Goal: Information Seeking & Learning: Learn about a topic

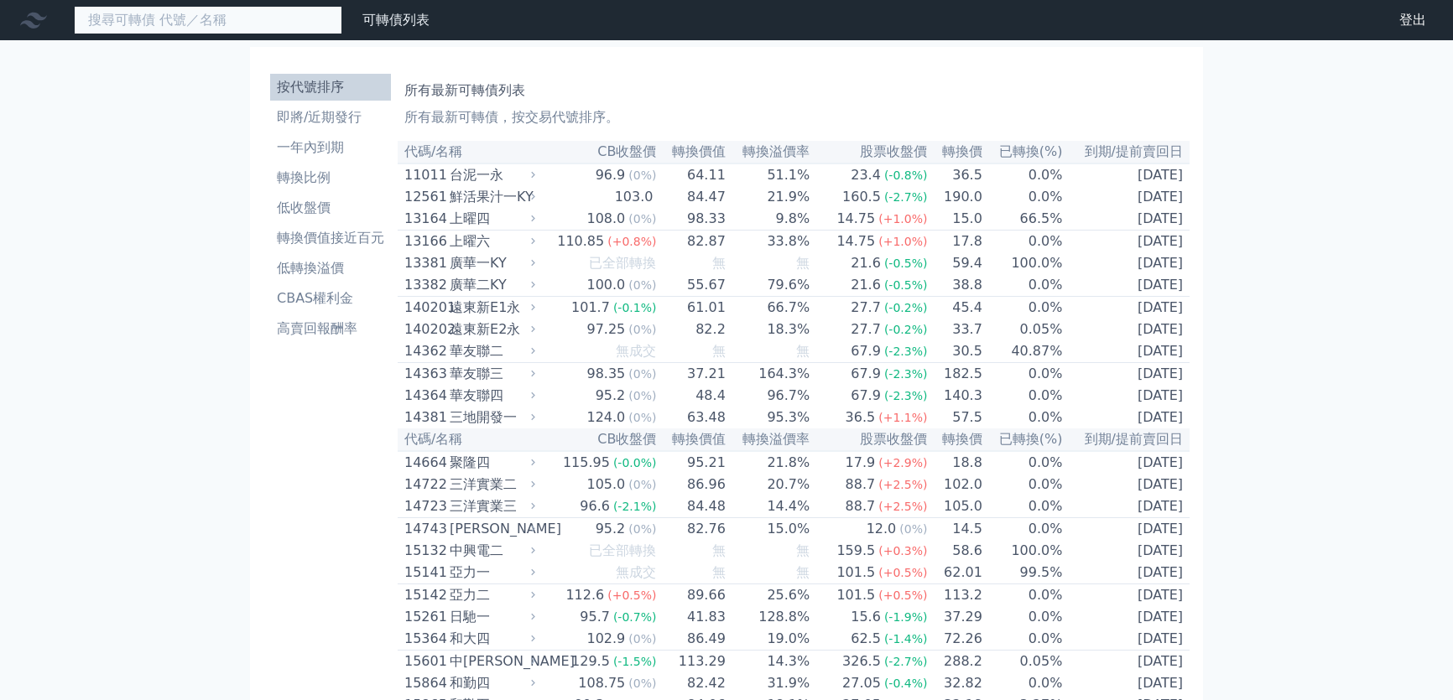
click at [211, 15] on input at bounding box center [208, 20] width 268 height 29
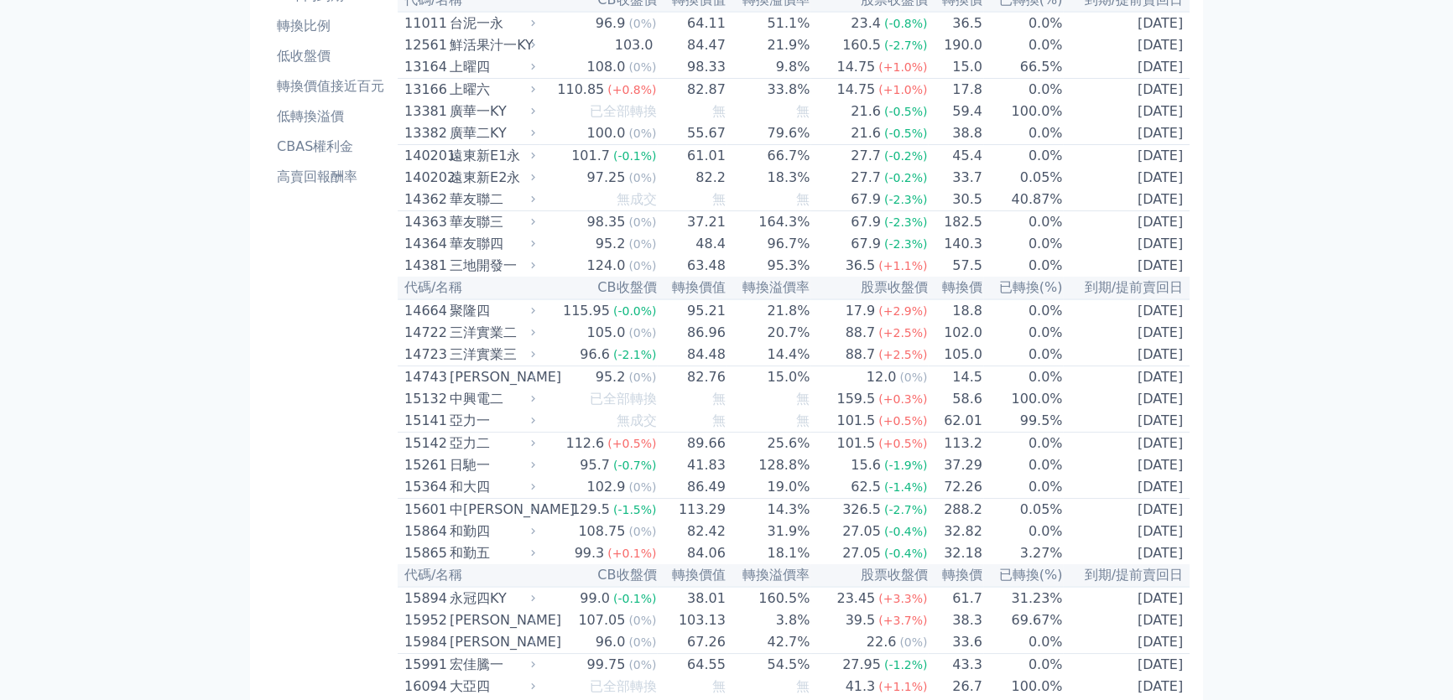
scroll to position [11, 0]
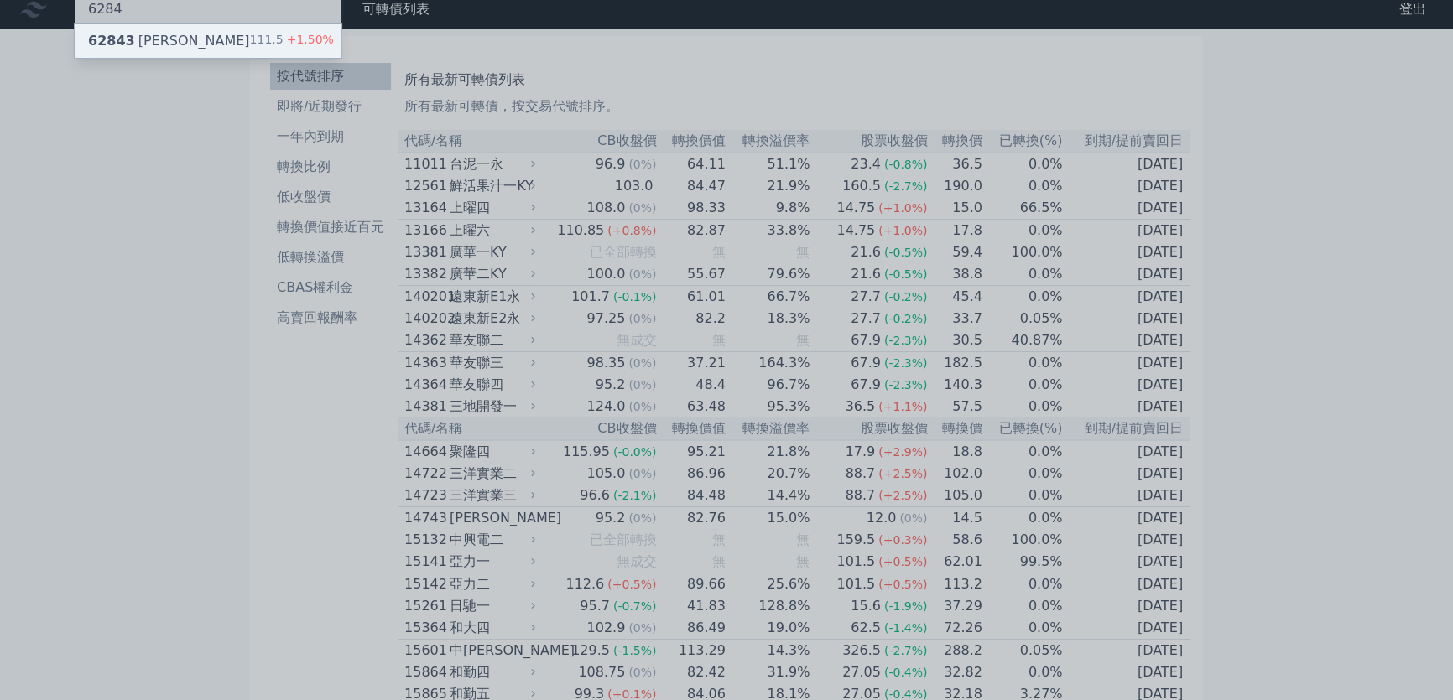
type input "6284"
click at [165, 44] on div "62843 [PERSON_NAME]" at bounding box center [169, 41] width 162 height 20
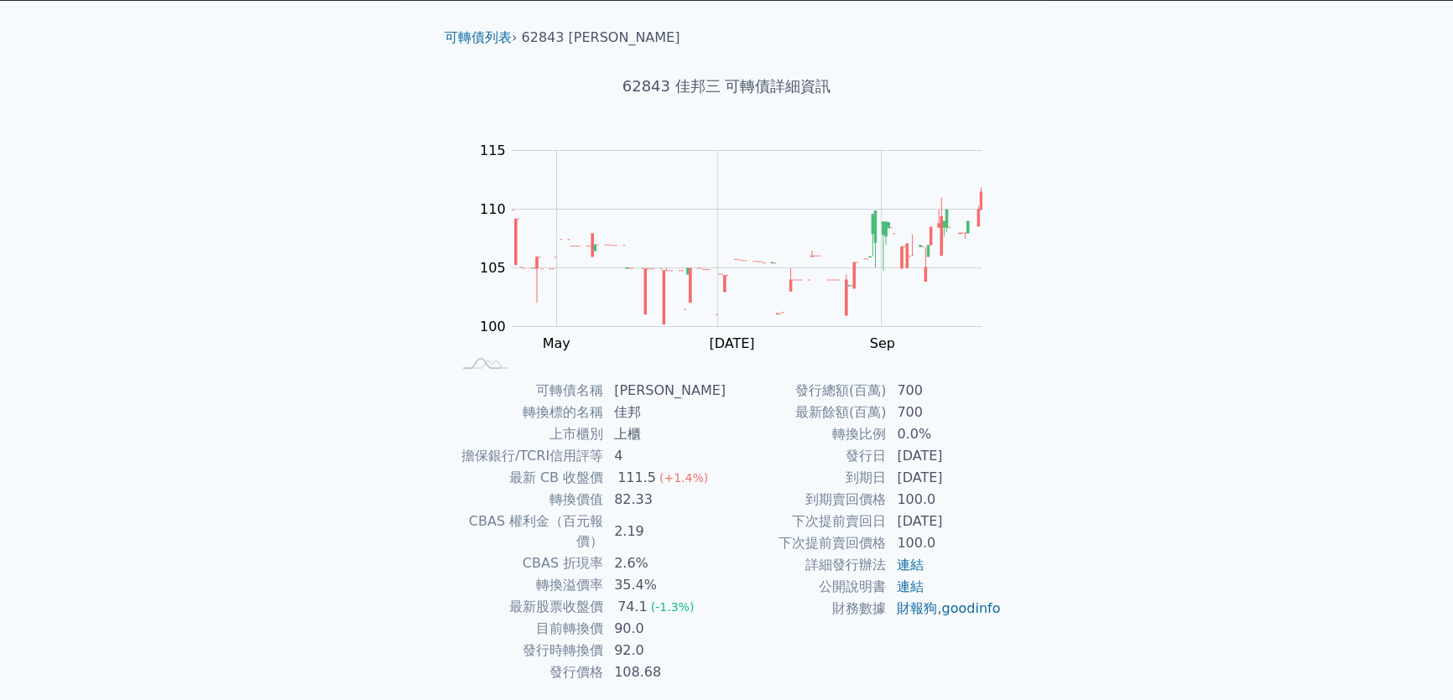
scroll to position [75, 0]
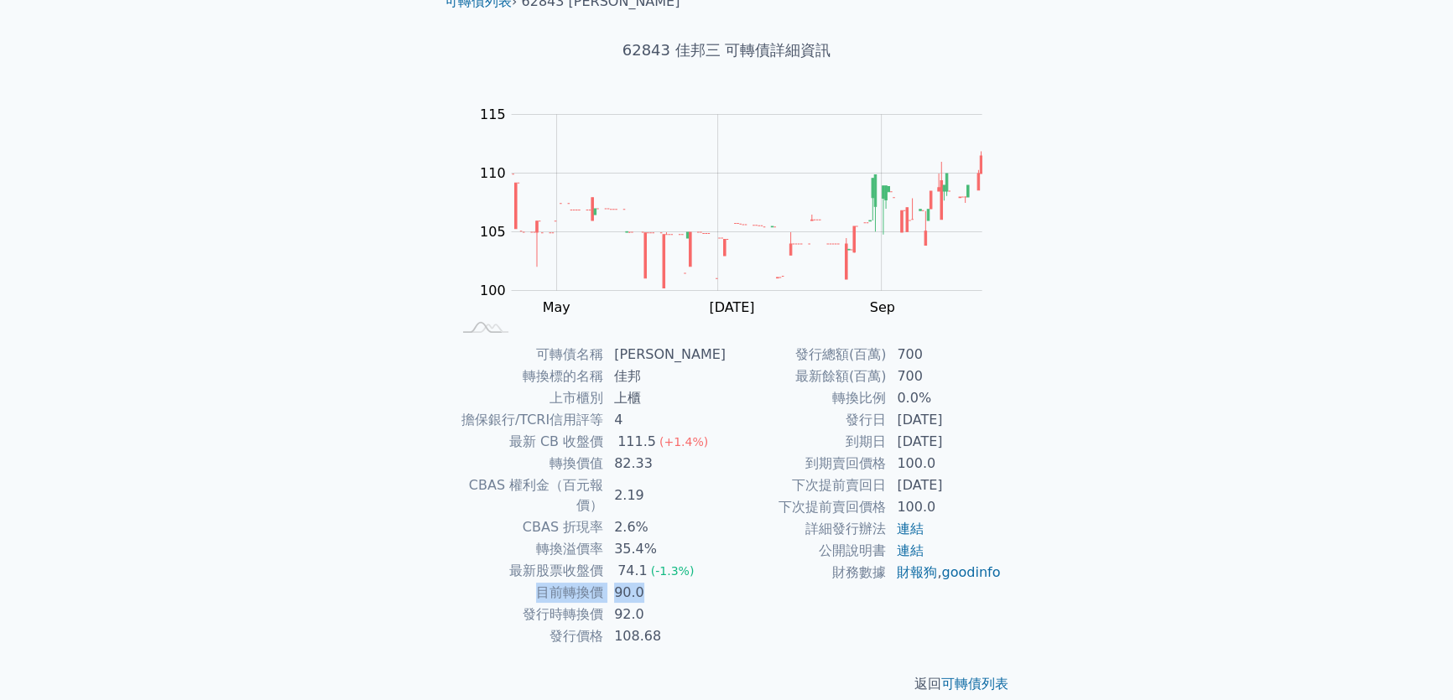
drag, startPoint x: 625, startPoint y: 577, endPoint x: 677, endPoint y: 576, distance: 52.0
click at [677, 582] on tr "目前轉換價 90.0" at bounding box center [588, 593] width 275 height 22
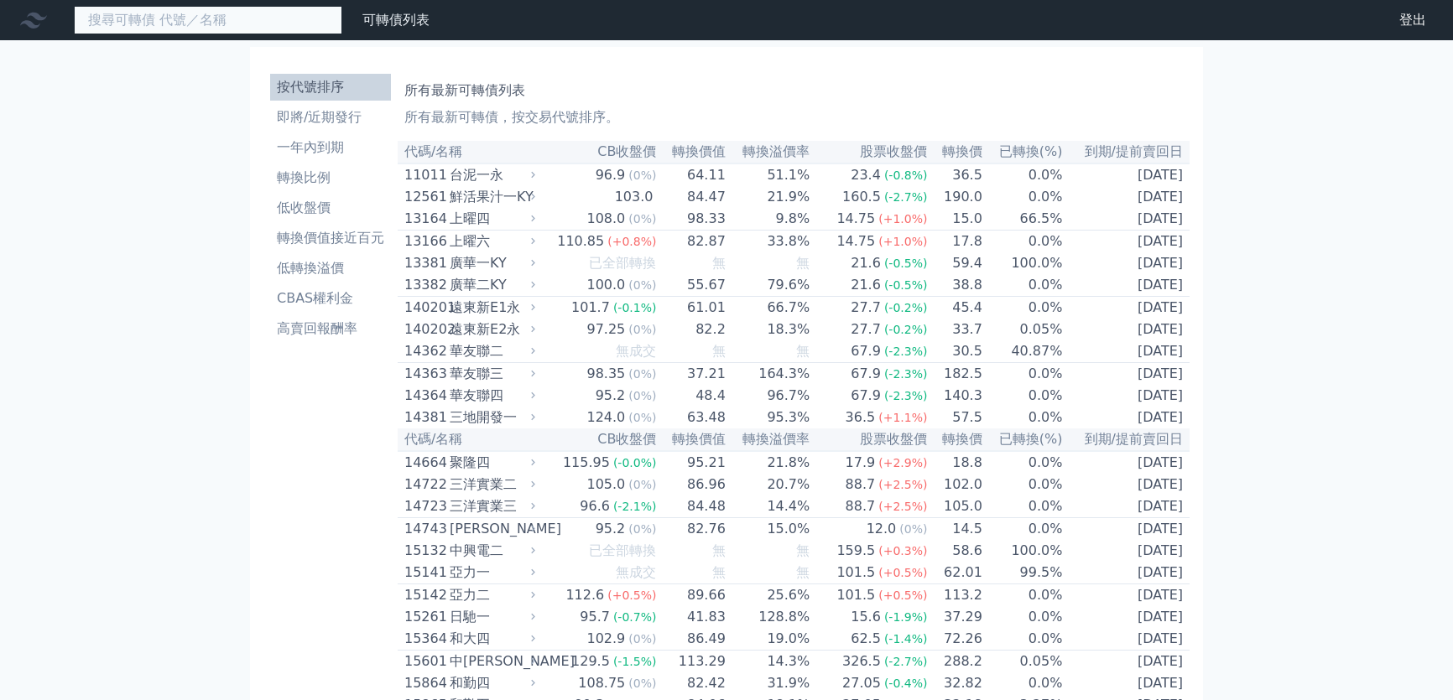
click at [215, 24] on input at bounding box center [208, 20] width 268 height 29
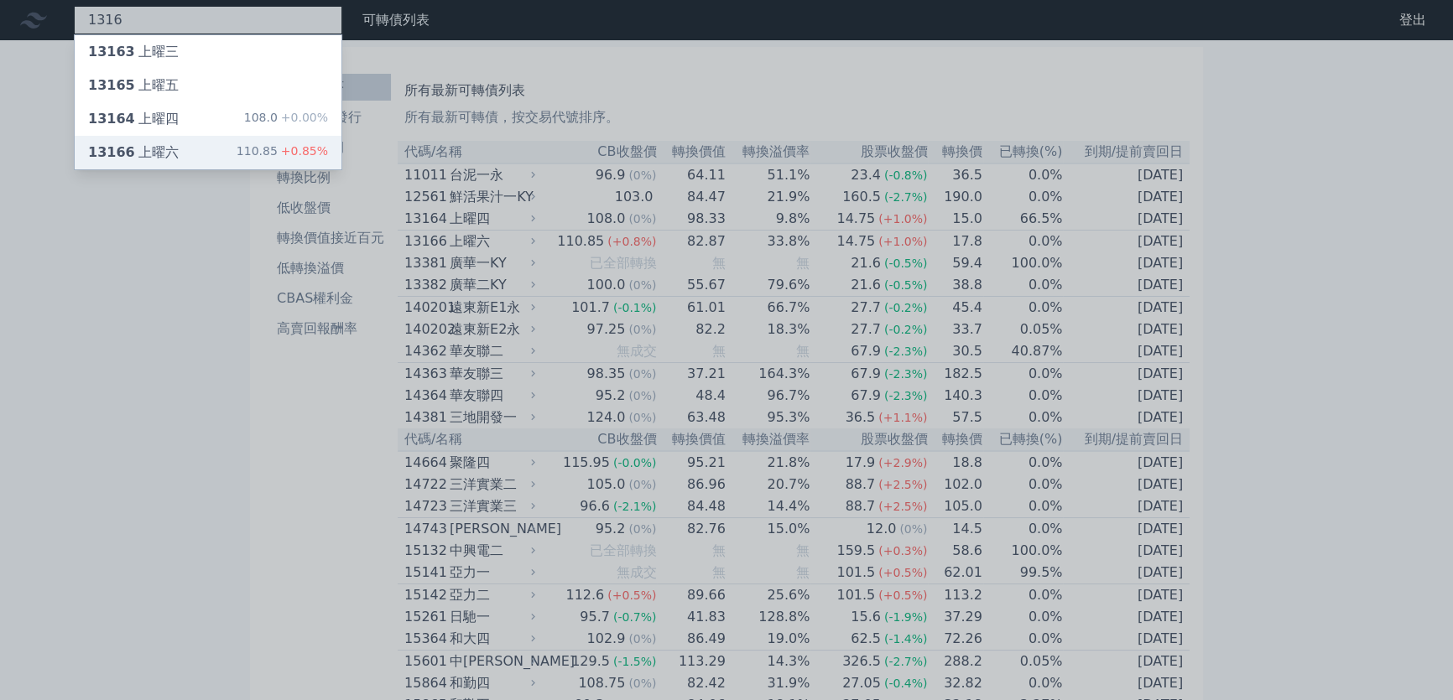
type input "1316"
click at [190, 149] on div "13166 上曜六 110.85 +0.85%" at bounding box center [208, 153] width 267 height 34
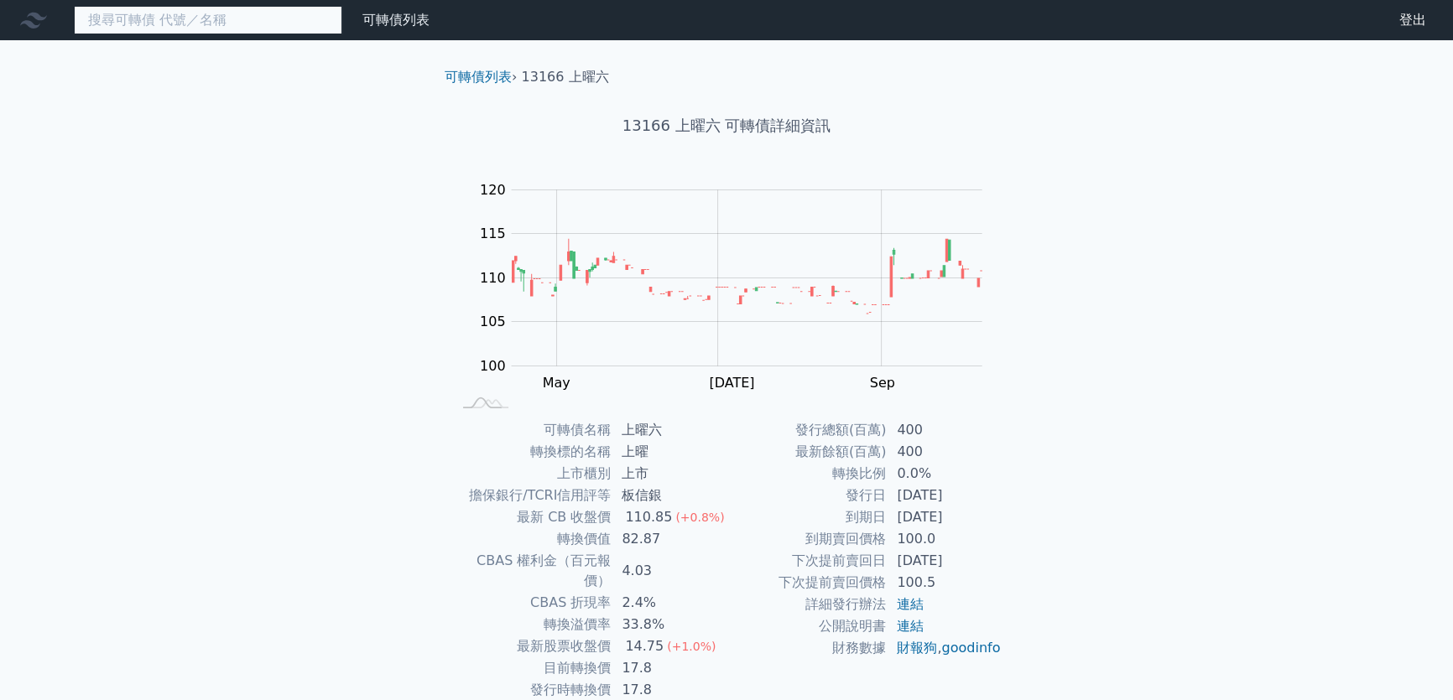
click at [173, 13] on input at bounding box center [208, 20] width 268 height 29
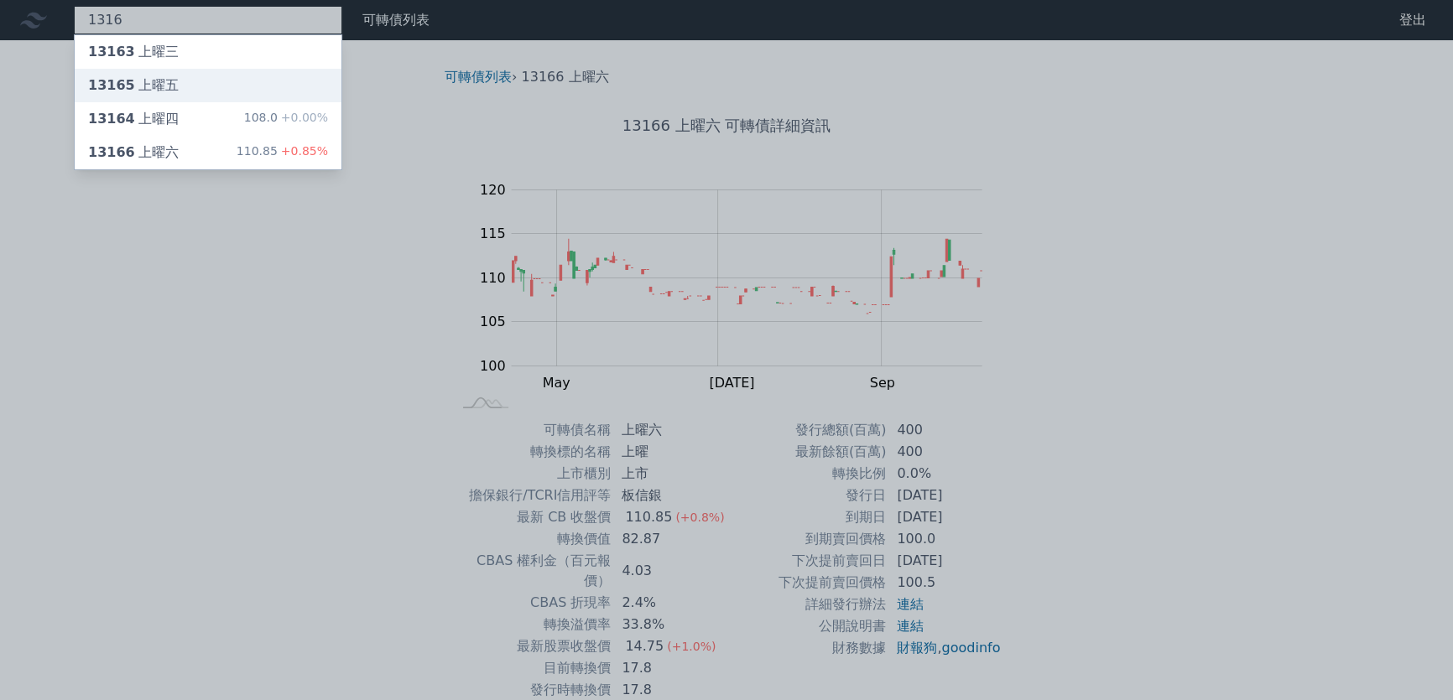
type input "1316"
click at [243, 93] on div "13165 上曜五" at bounding box center [208, 86] width 267 height 34
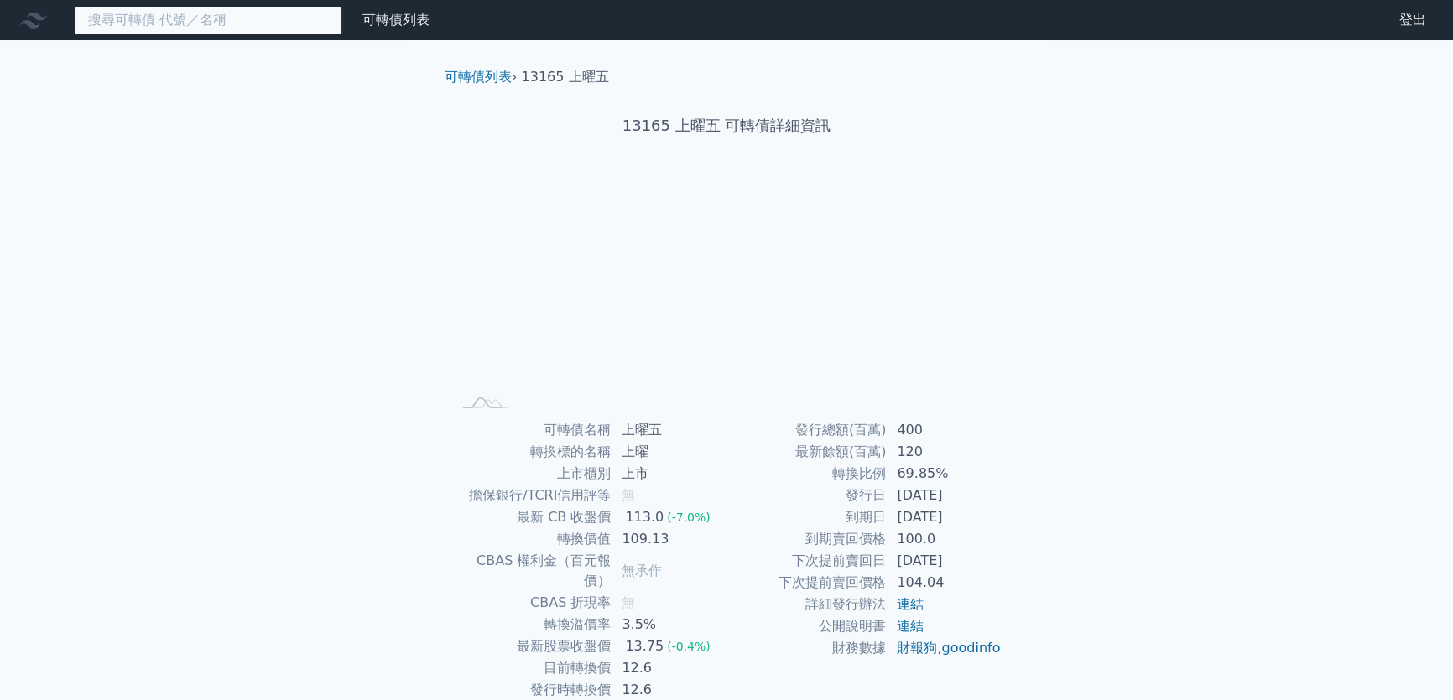
click at [183, 23] on input at bounding box center [208, 20] width 268 height 29
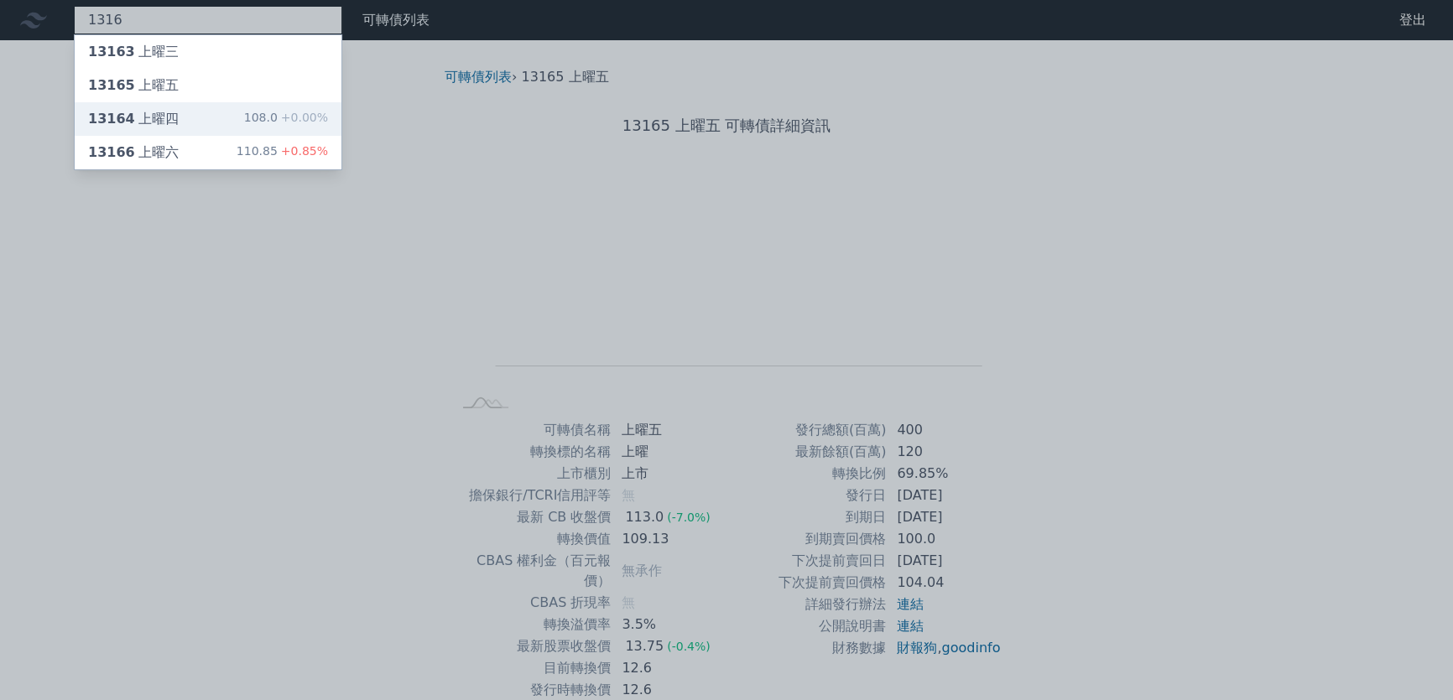
type input "1316"
click at [179, 118] on div "13164 上曜四 108.0 +0.00%" at bounding box center [208, 119] width 267 height 34
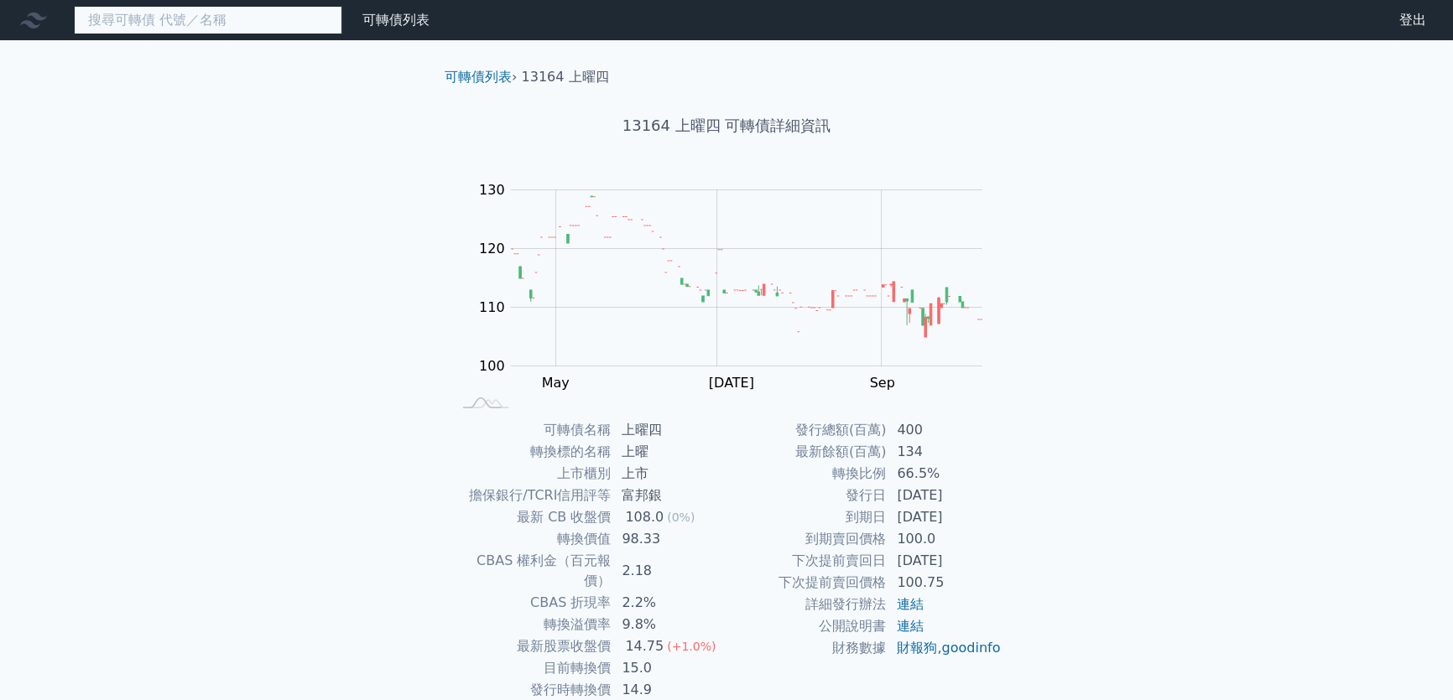
click at [197, 23] on input at bounding box center [208, 20] width 268 height 29
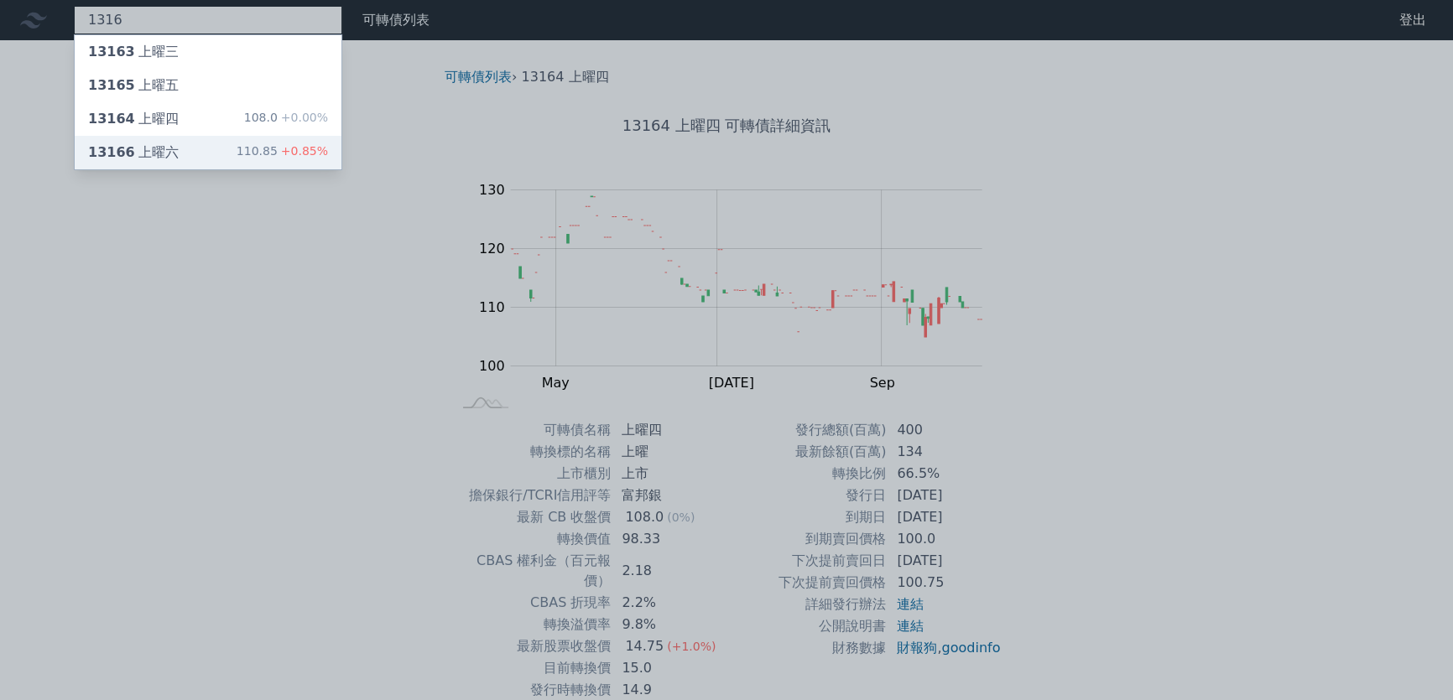
type input "1316"
click at [238, 143] on div "13166 上曜六 110.85 +0.85%" at bounding box center [208, 153] width 267 height 34
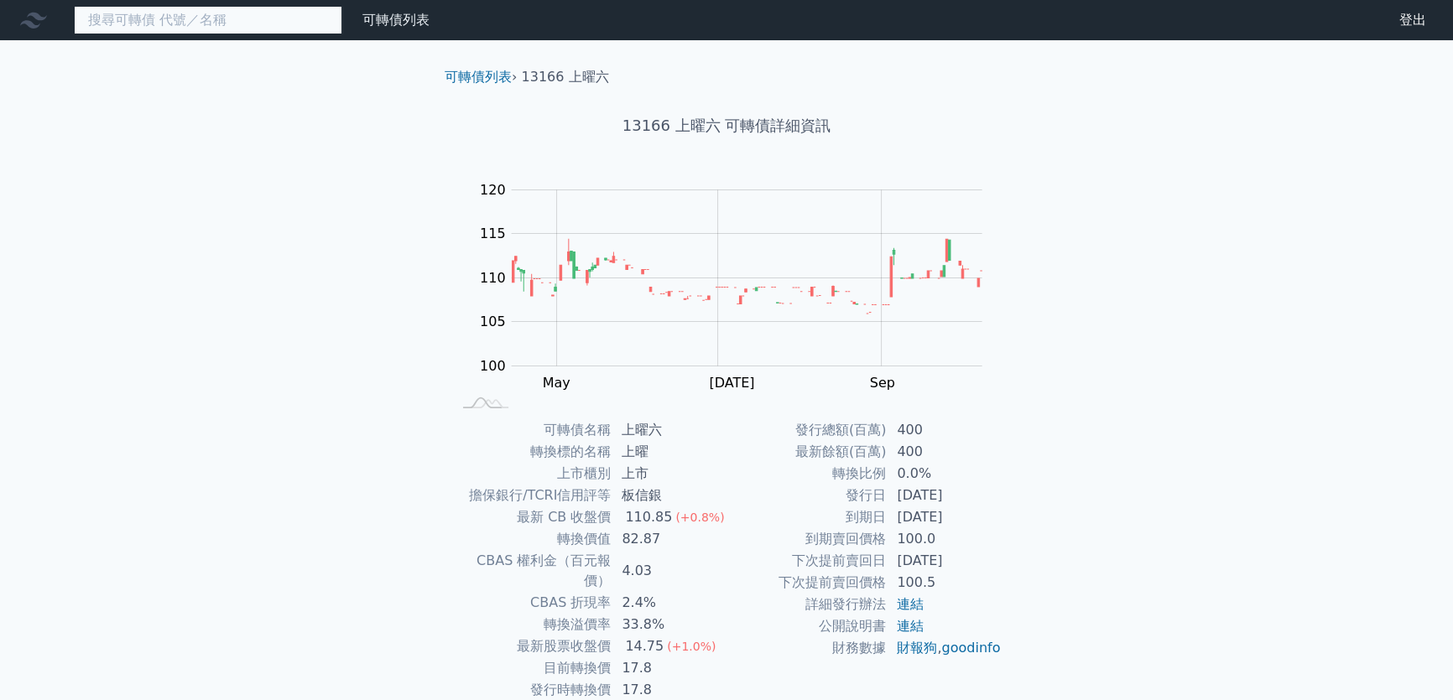
click at [177, 15] on input at bounding box center [208, 20] width 268 height 29
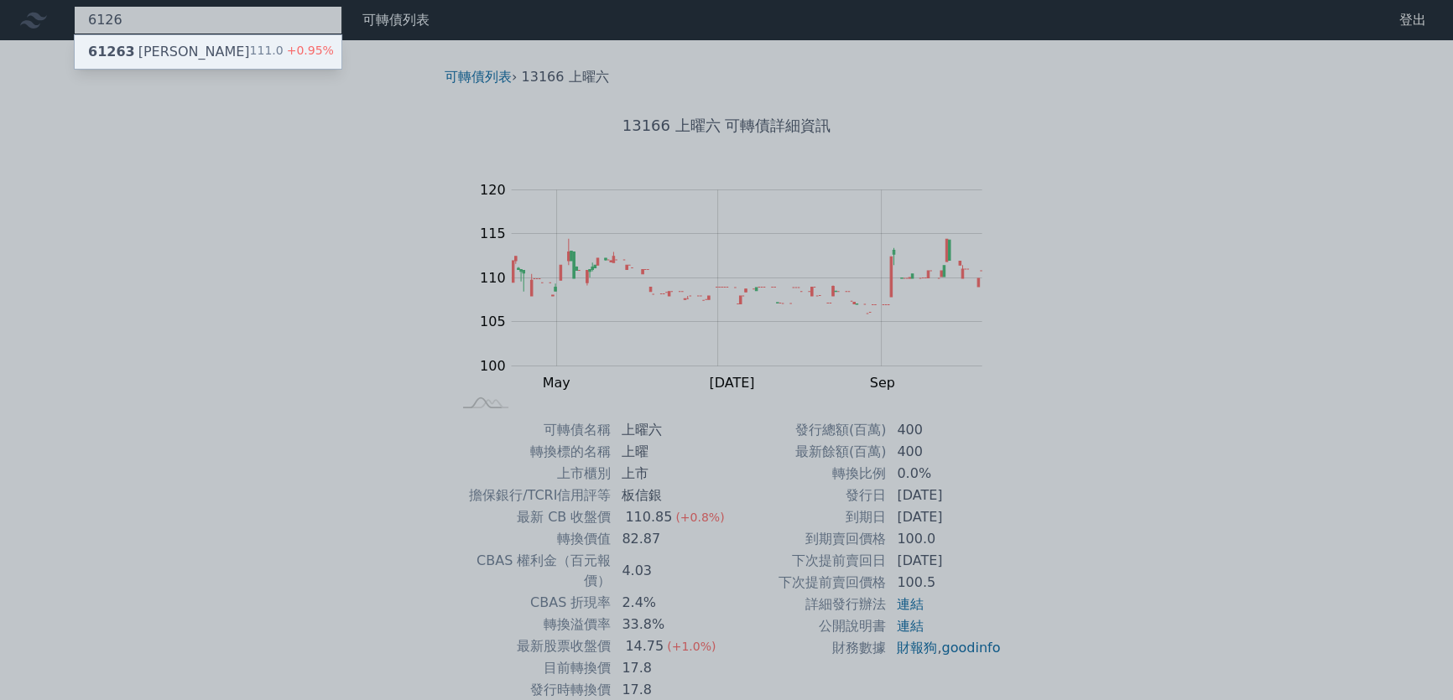
type input "6126"
click at [174, 49] on div "61263 信音三 111.0 +0.95%" at bounding box center [208, 52] width 267 height 34
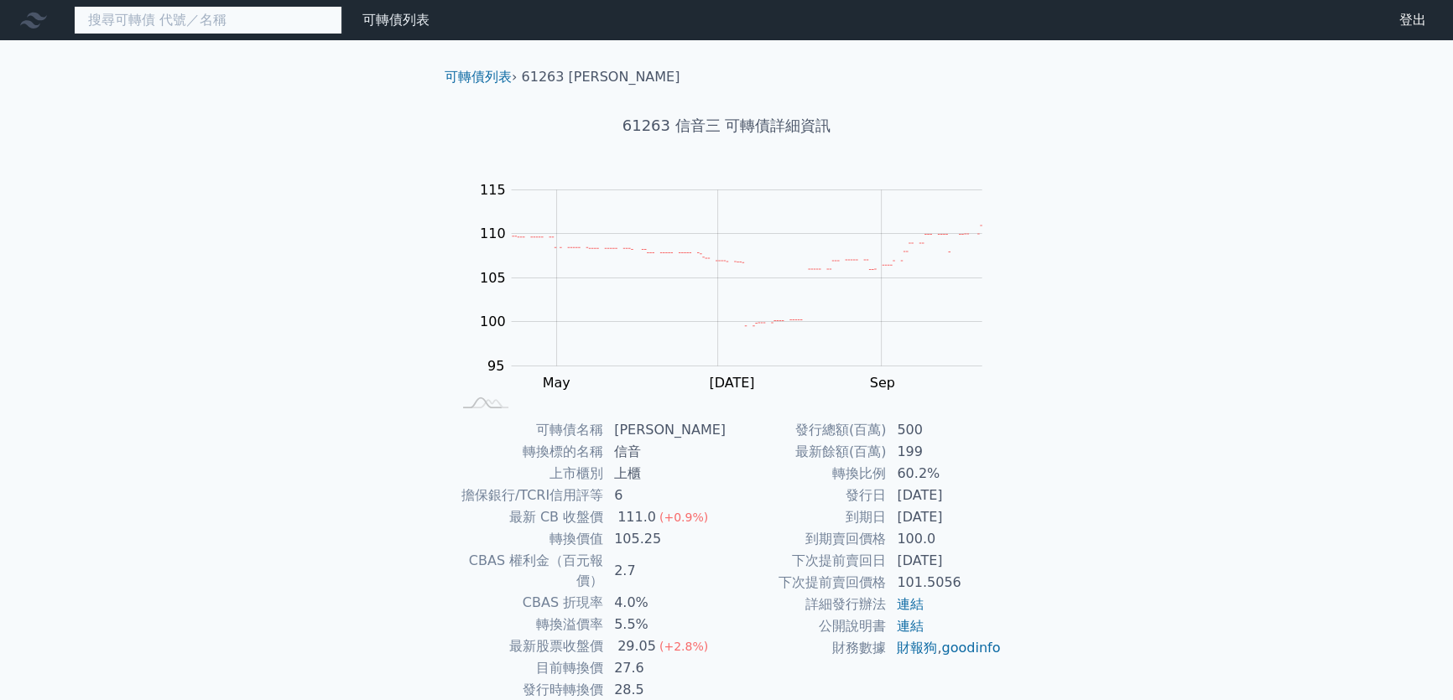
click at [248, 17] on input at bounding box center [208, 20] width 268 height 29
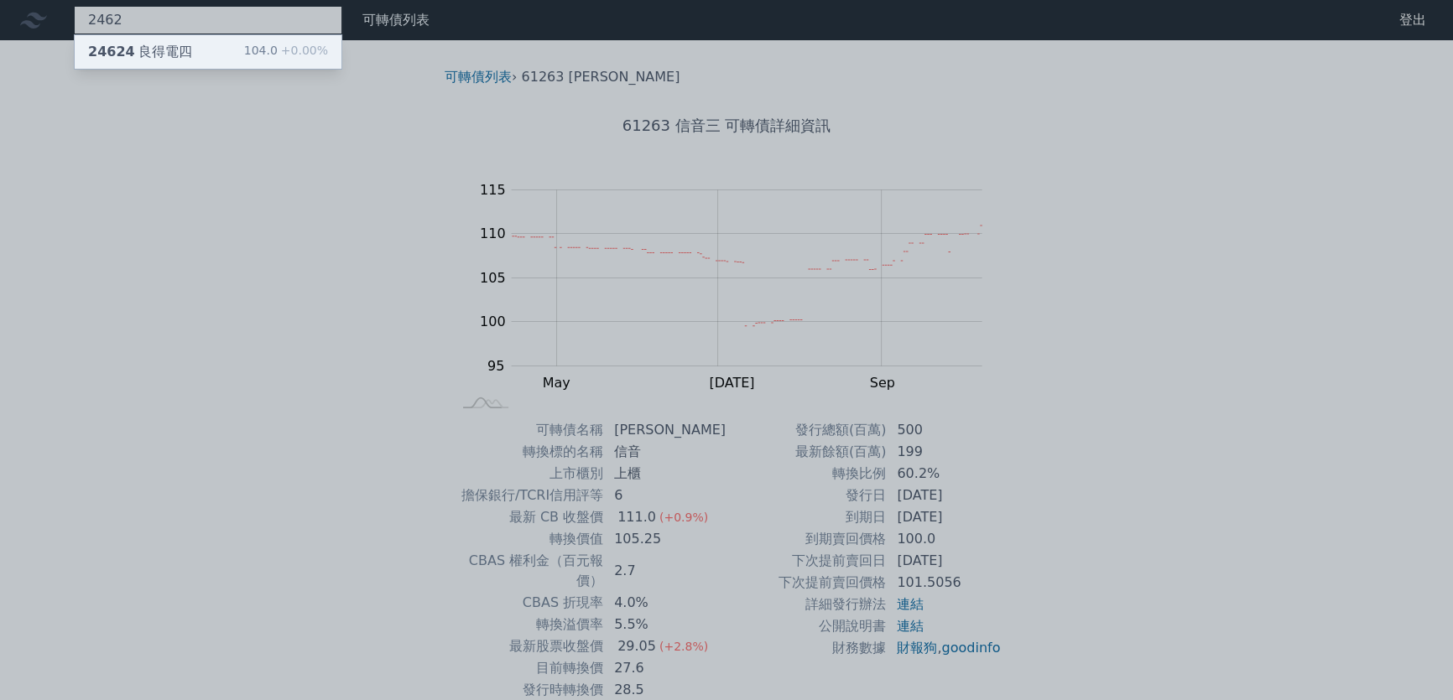
type input "2462"
click at [189, 49] on div "24624 良得電四 104.0 +0.00%" at bounding box center [208, 52] width 267 height 34
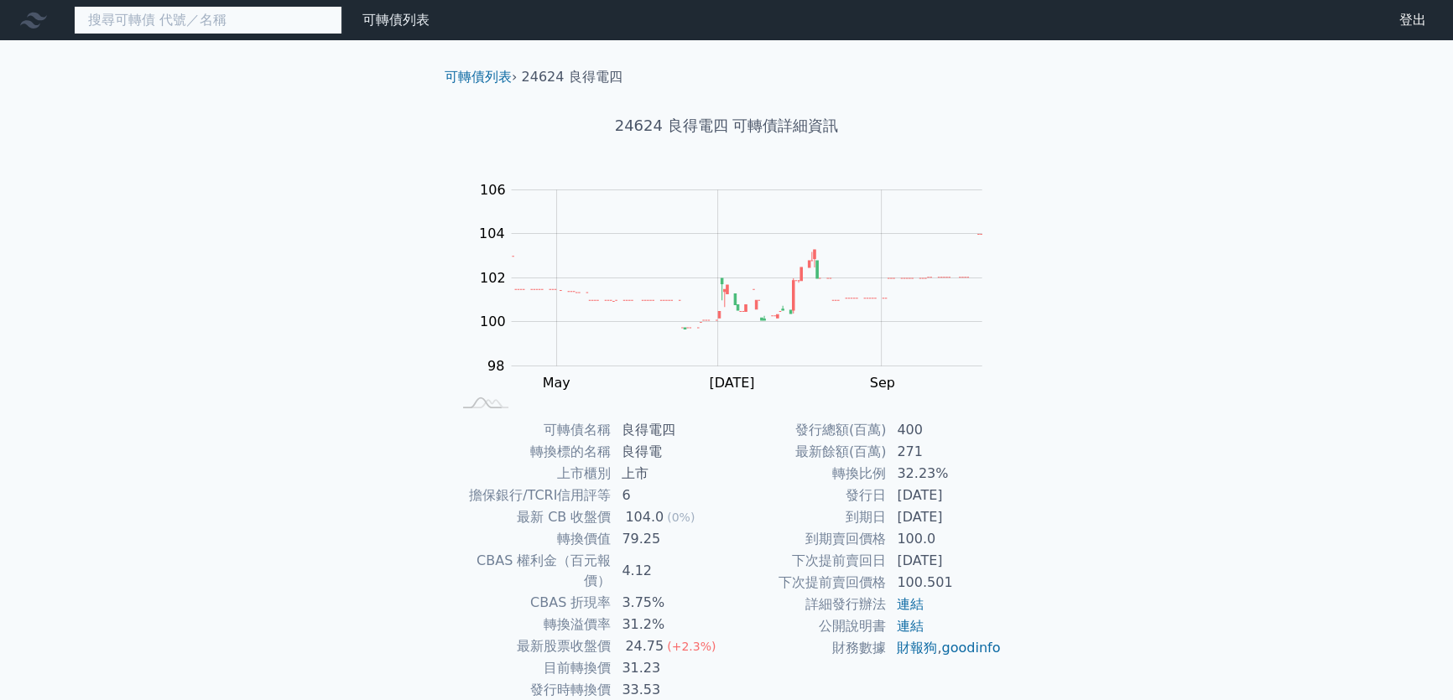
click at [245, 14] on input at bounding box center [208, 20] width 268 height 29
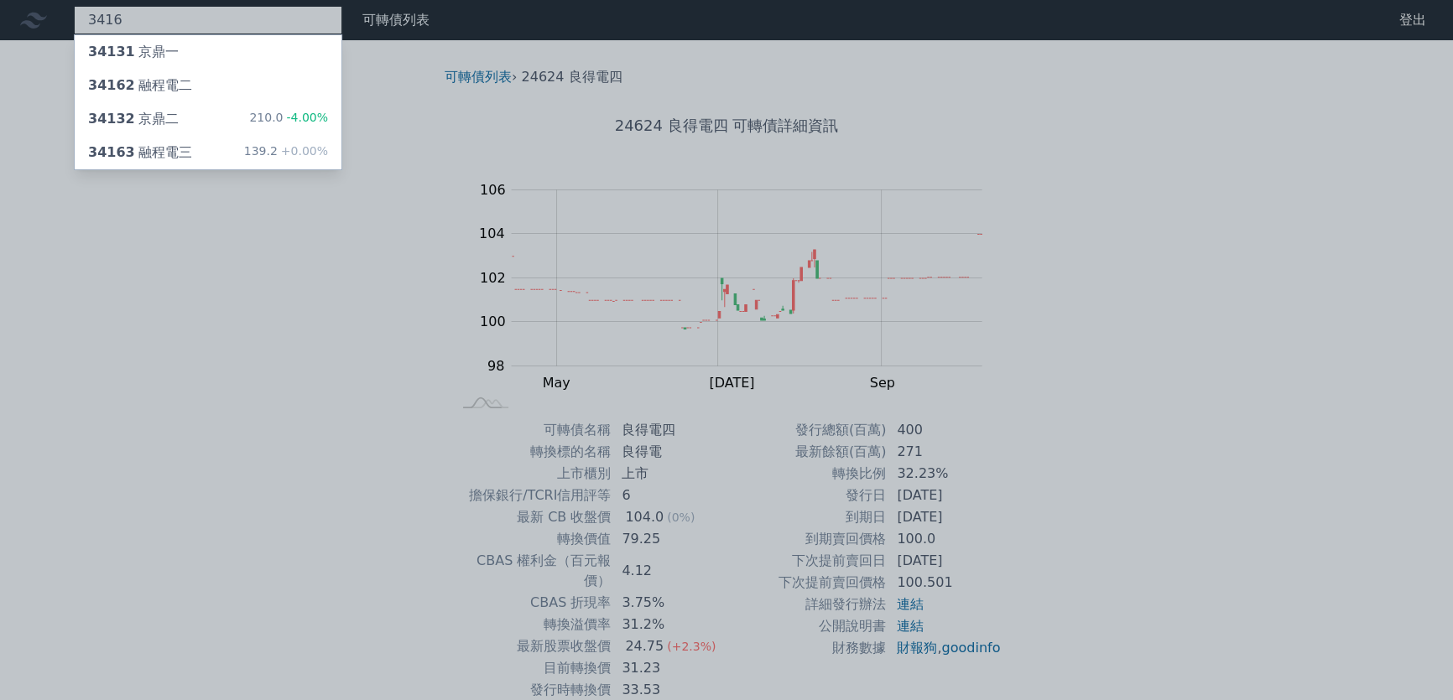
type input "3416"
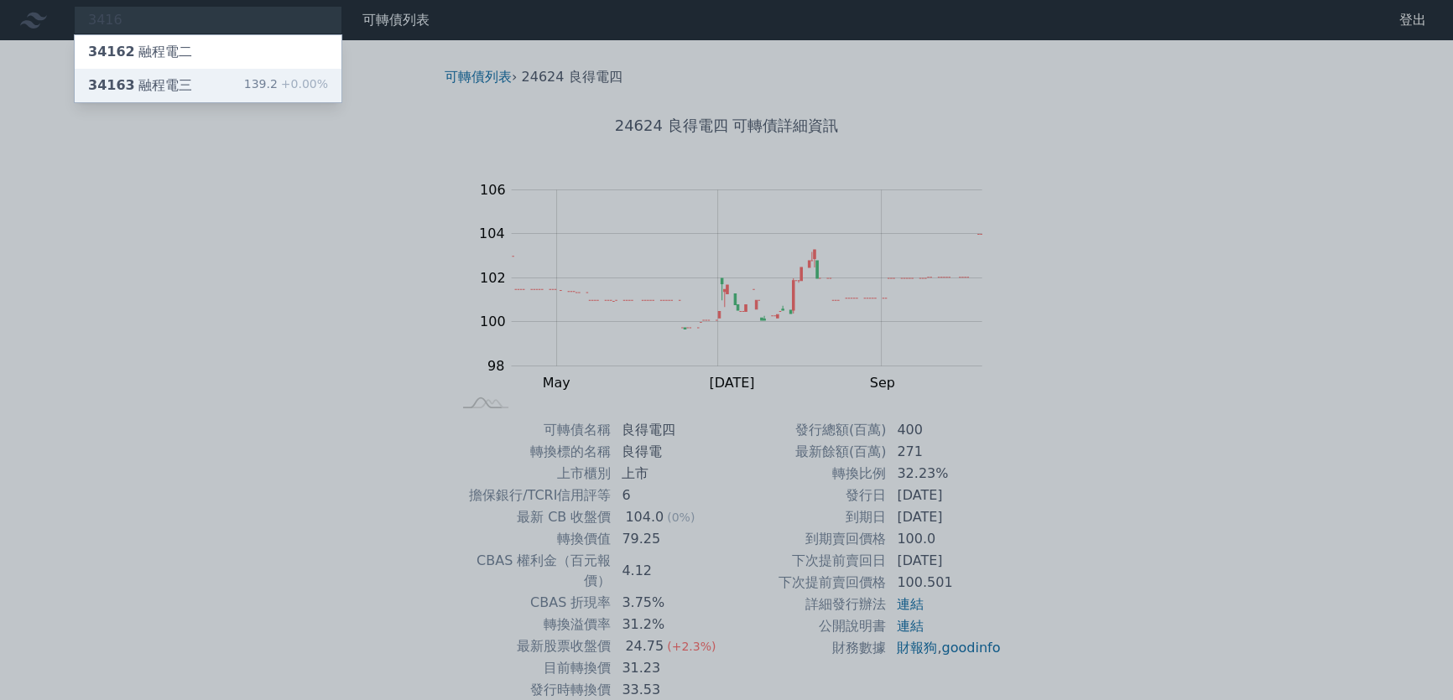
click at [221, 81] on div "34163 融程電三 139.2 +0.00%" at bounding box center [208, 86] width 267 height 34
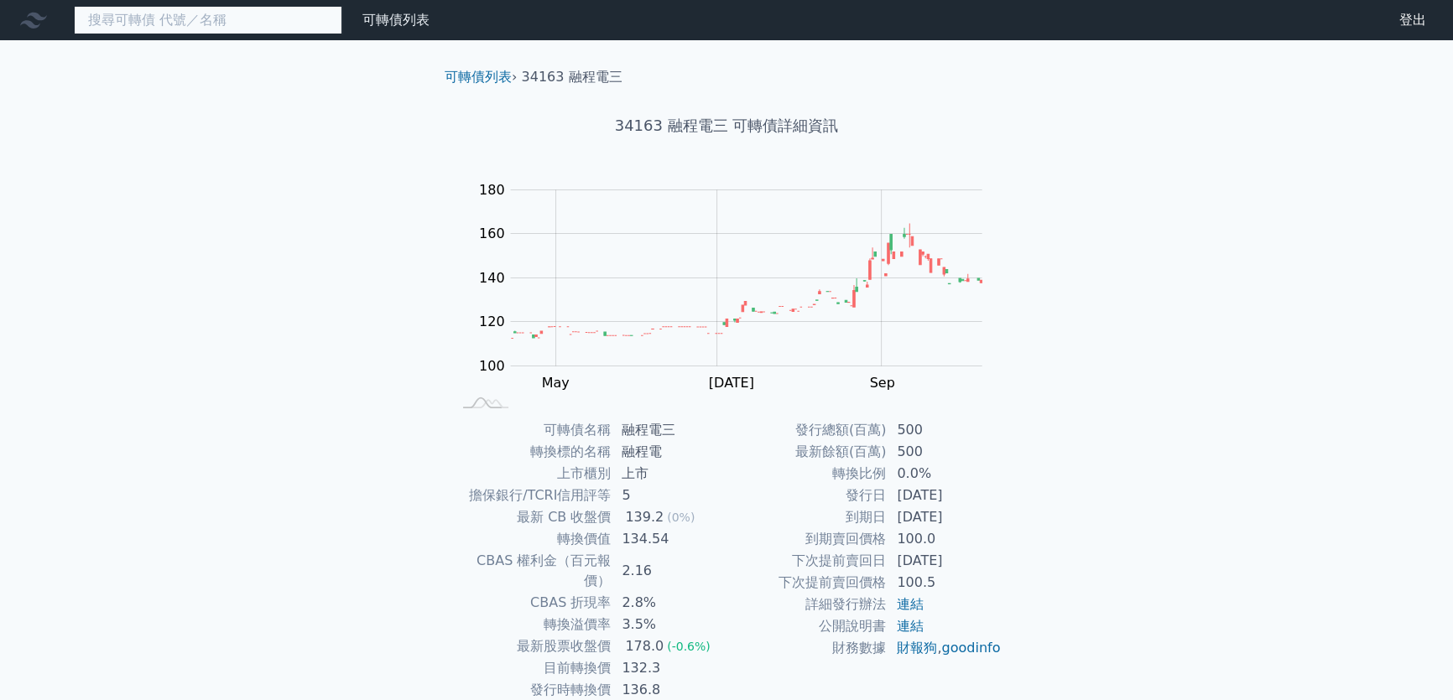
click at [200, 21] on input at bounding box center [208, 20] width 268 height 29
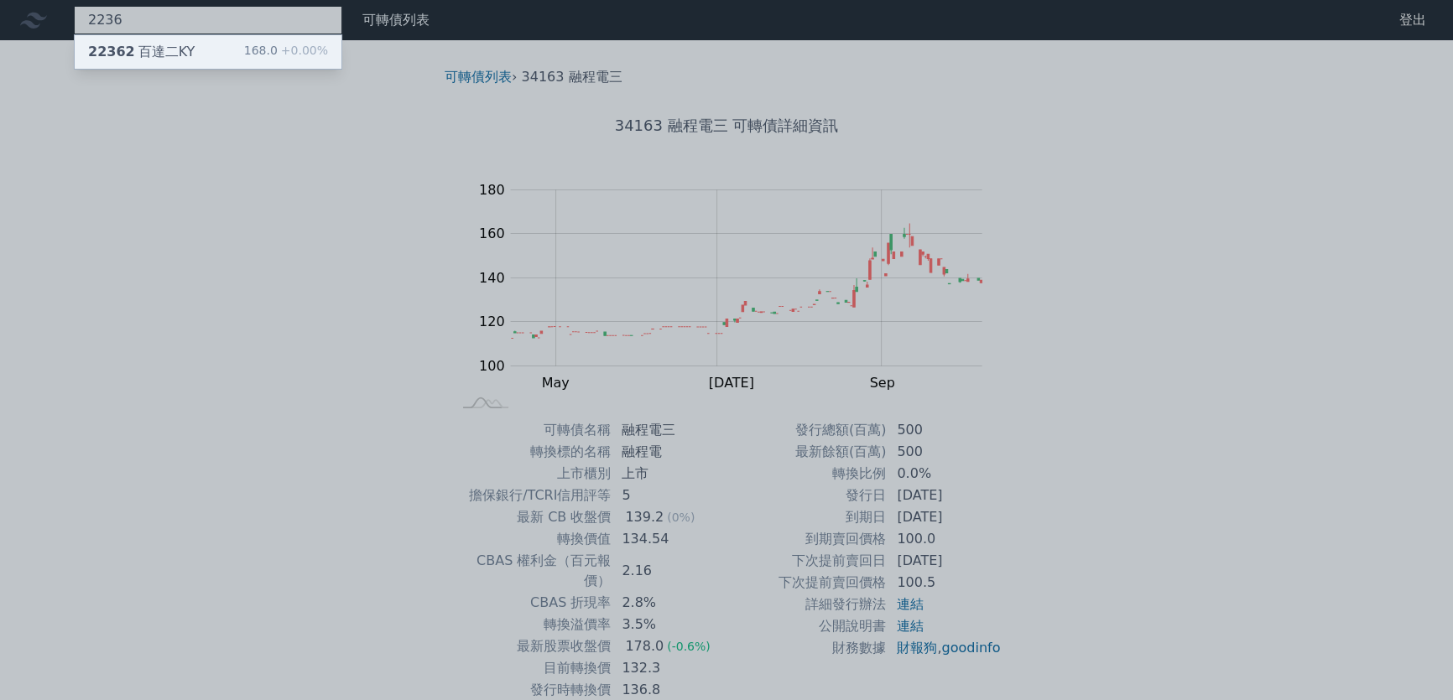
type input "2236"
click at [191, 48] on div "22362 百達二KY 168.0 +0.00%" at bounding box center [208, 52] width 267 height 34
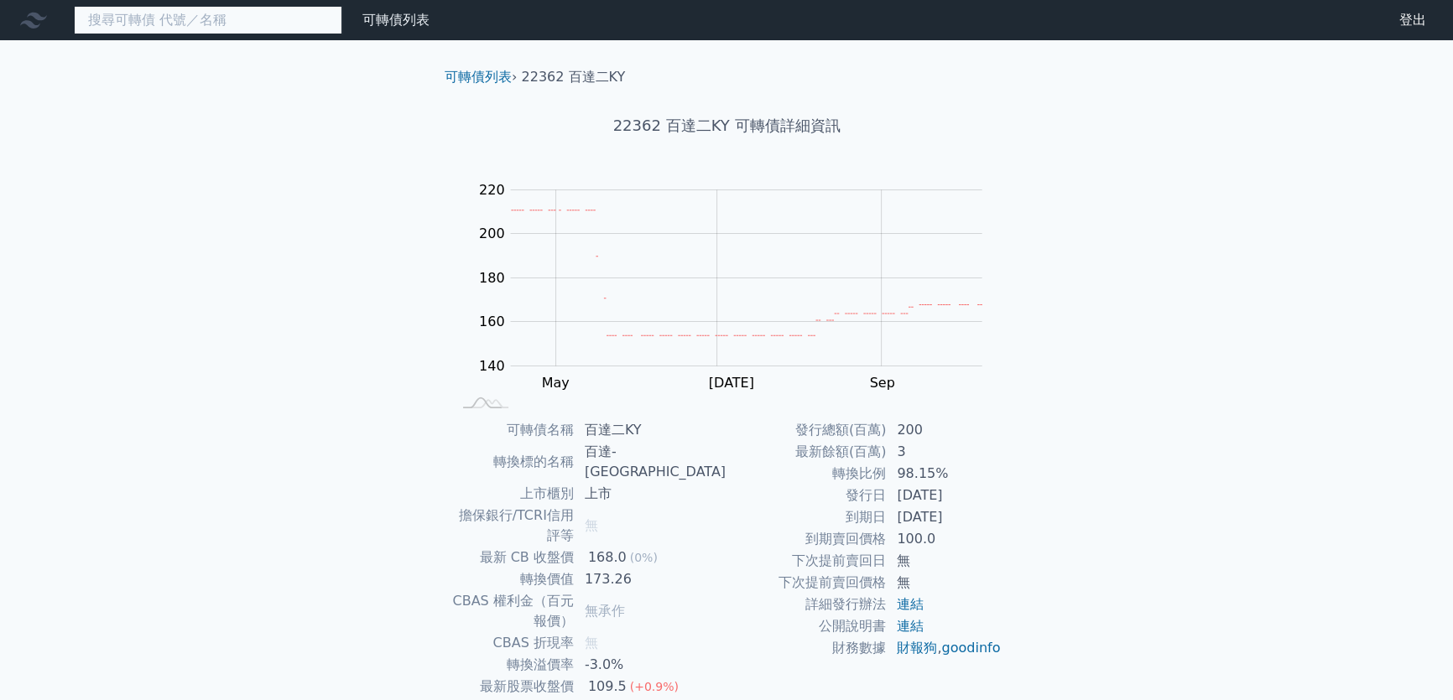
click at [235, 16] on input at bounding box center [208, 20] width 268 height 29
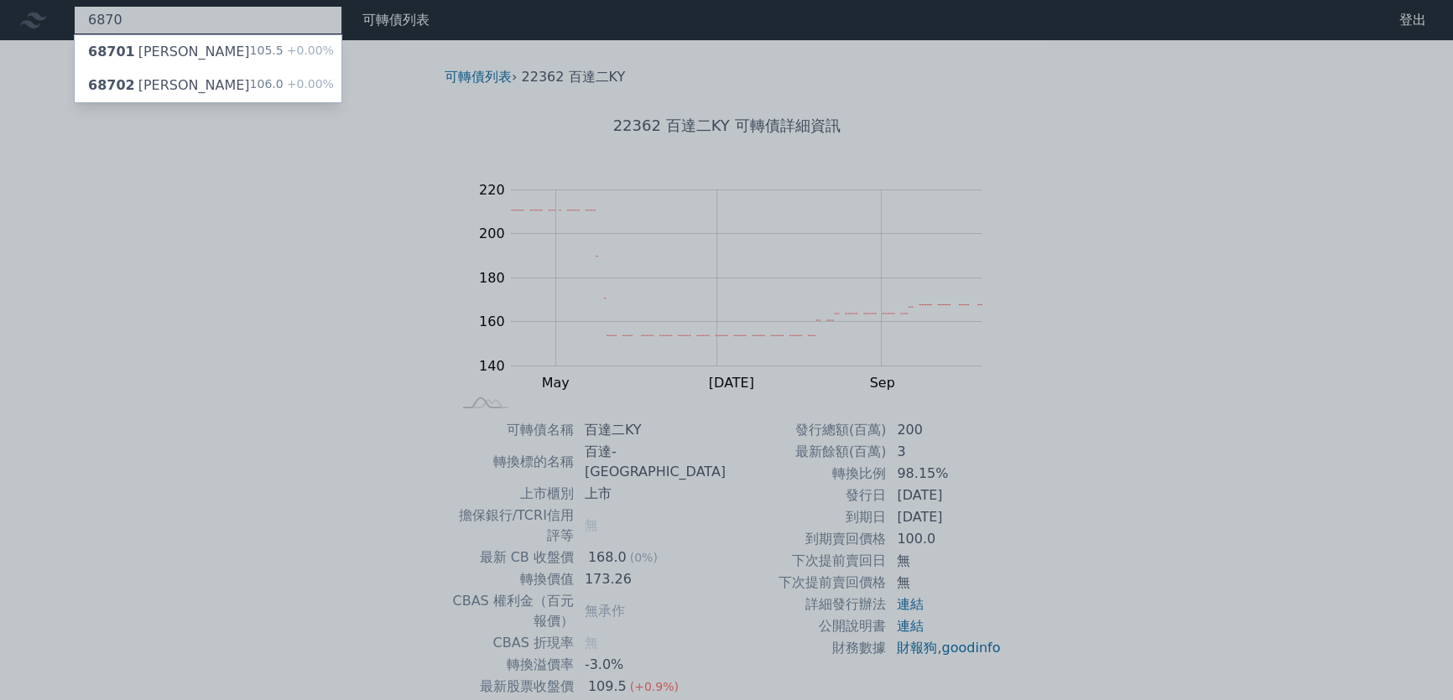
type input "6870"
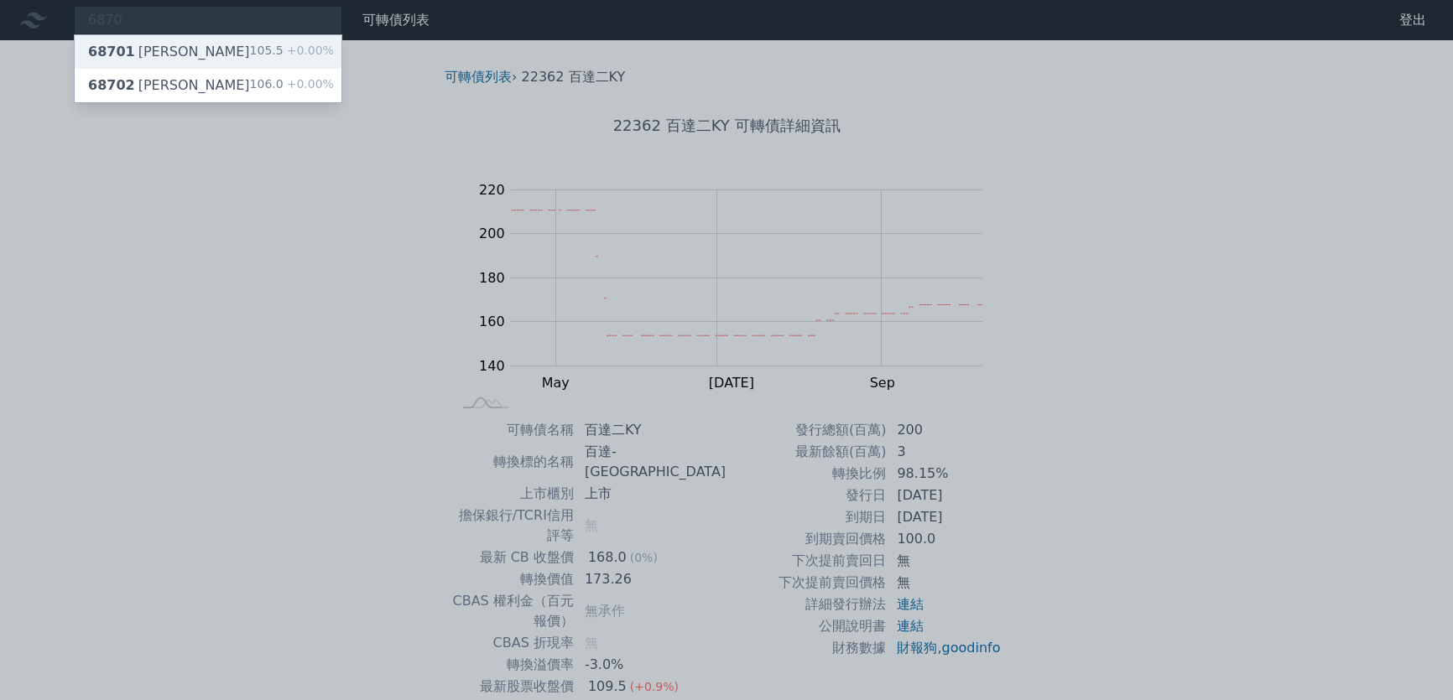
click at [213, 48] on div "68701 騰雲一 105.5 +0.00%" at bounding box center [208, 52] width 267 height 34
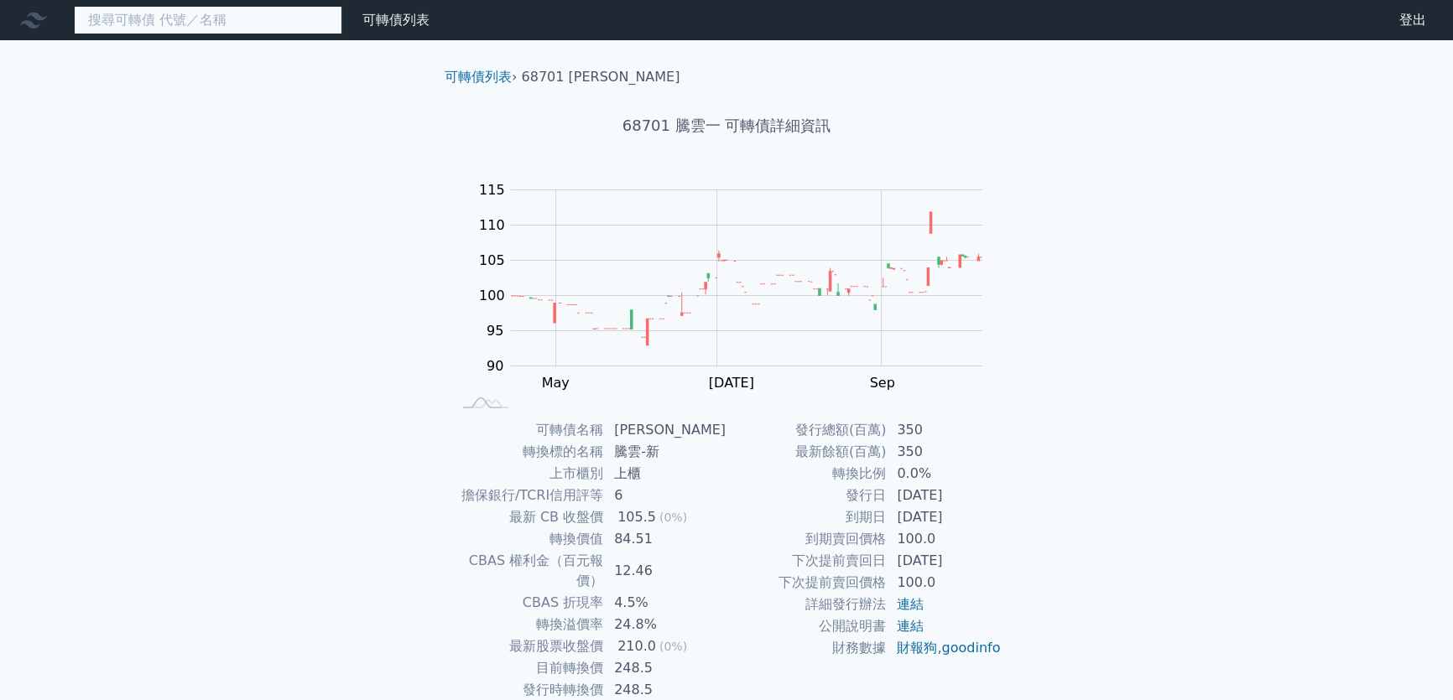
click at [183, 20] on input at bounding box center [208, 20] width 268 height 29
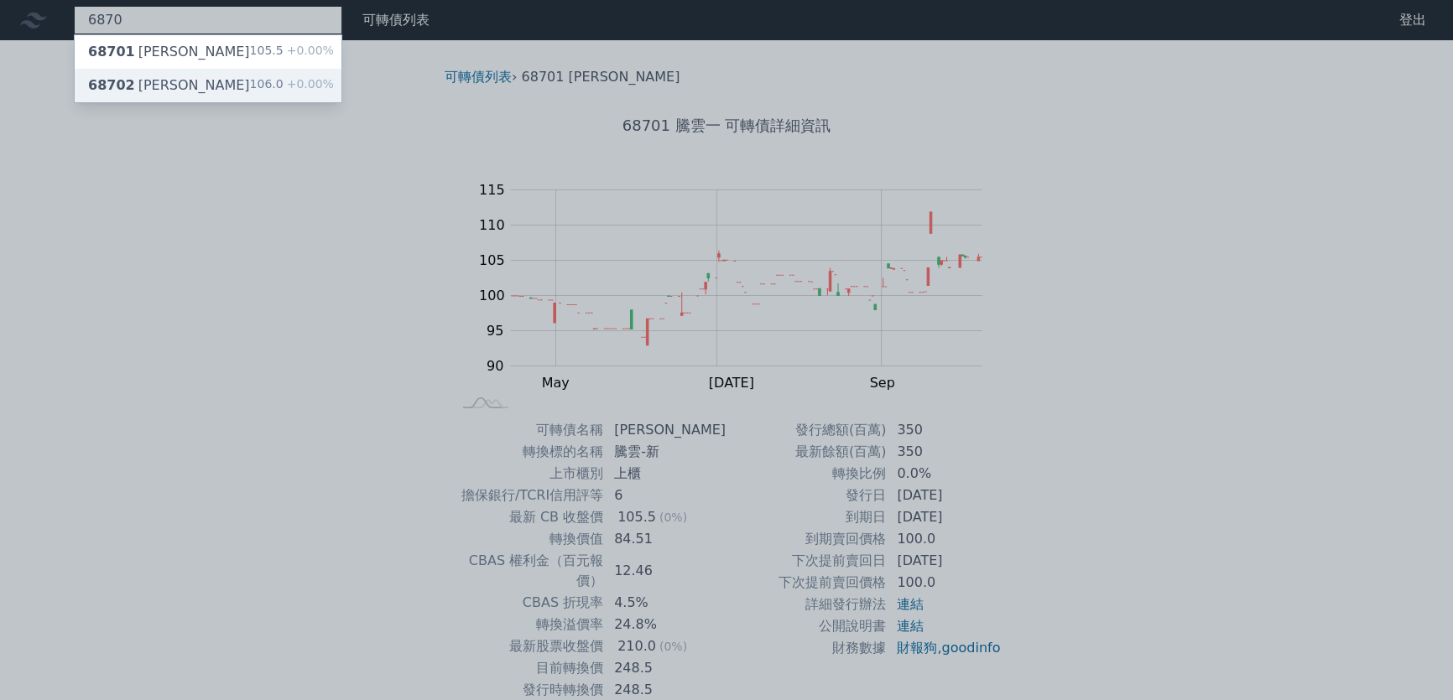
type input "6870"
click at [185, 77] on div "68702 騰雲二 106.0 +0.00%" at bounding box center [208, 86] width 267 height 34
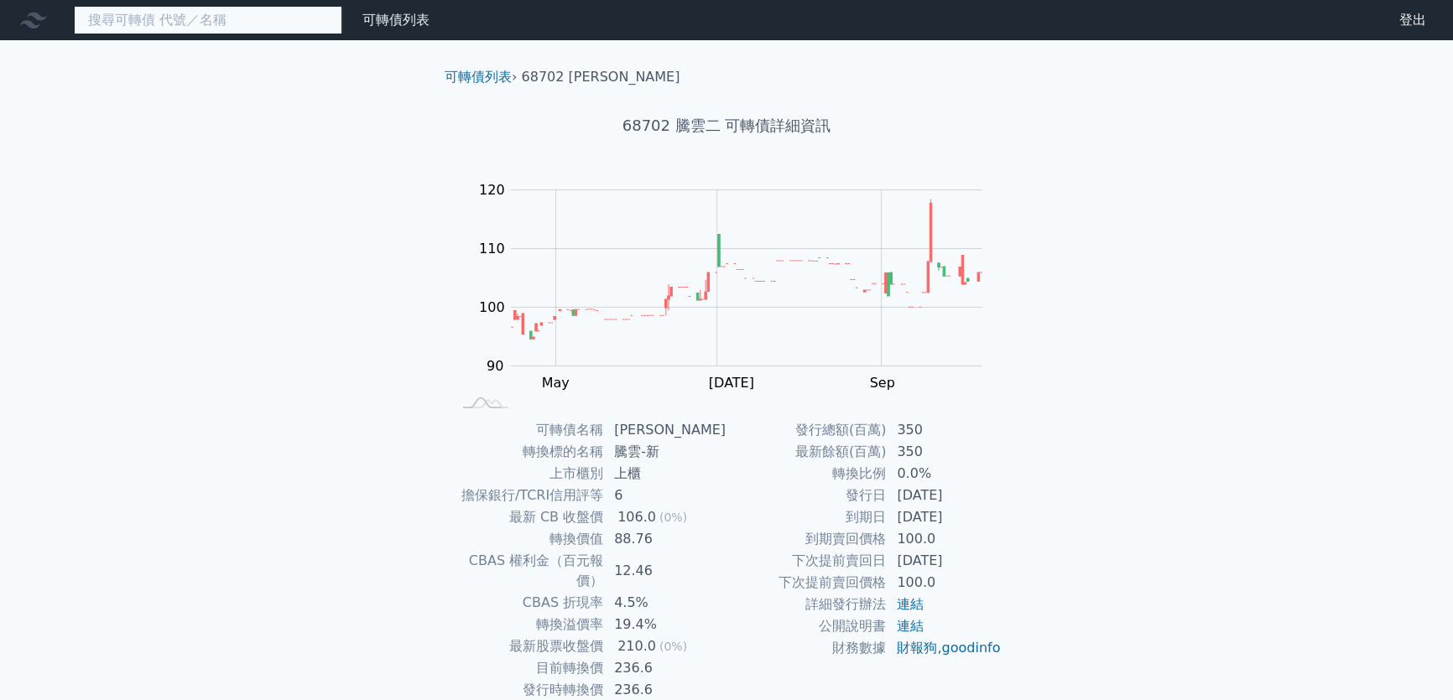
click at [192, 13] on input at bounding box center [208, 20] width 268 height 29
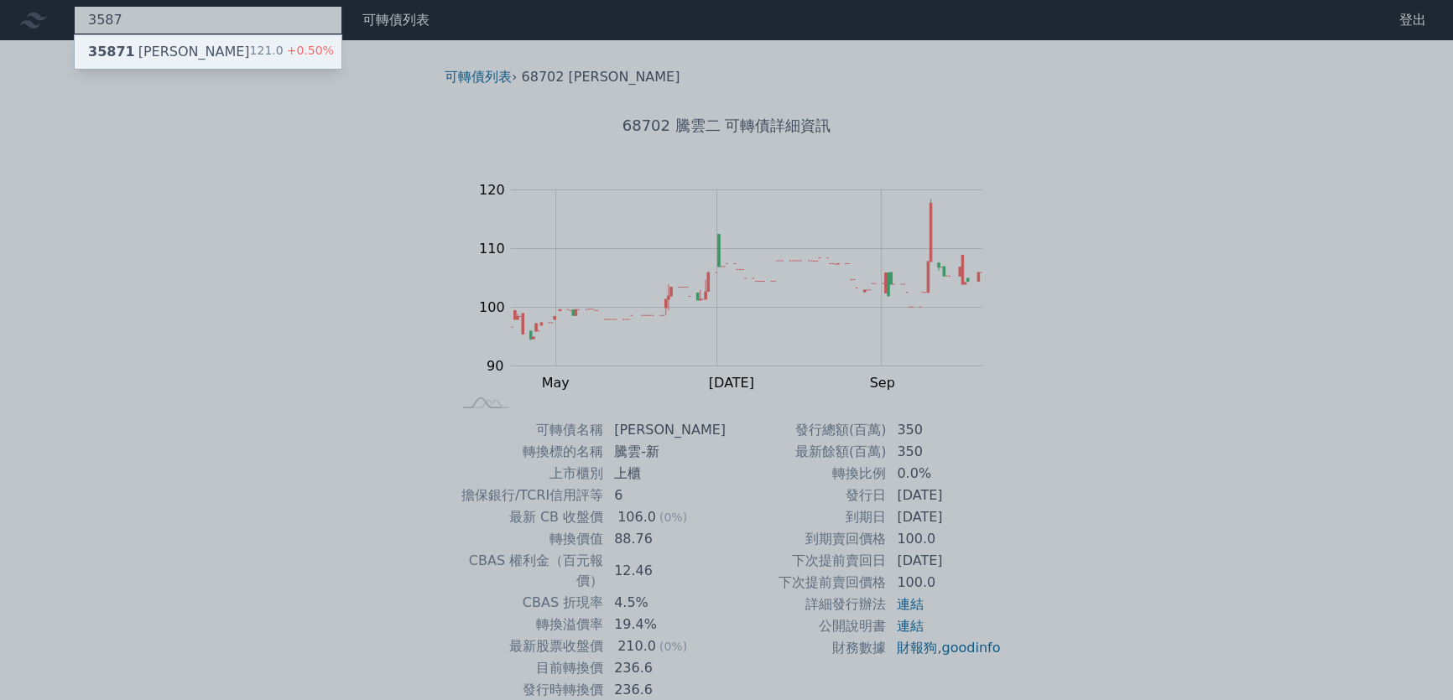
type input "3587"
click at [144, 43] on div "35871 閎康一" at bounding box center [169, 52] width 162 height 20
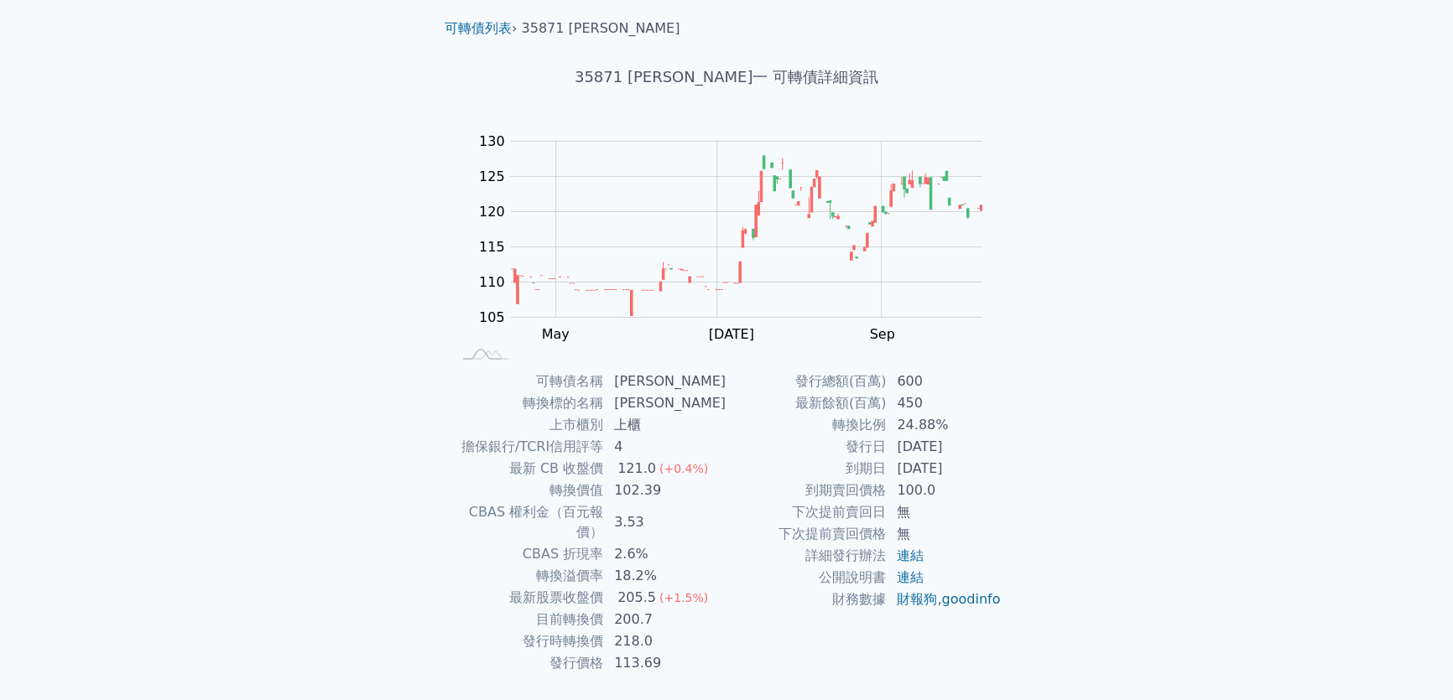
scroll to position [75, 0]
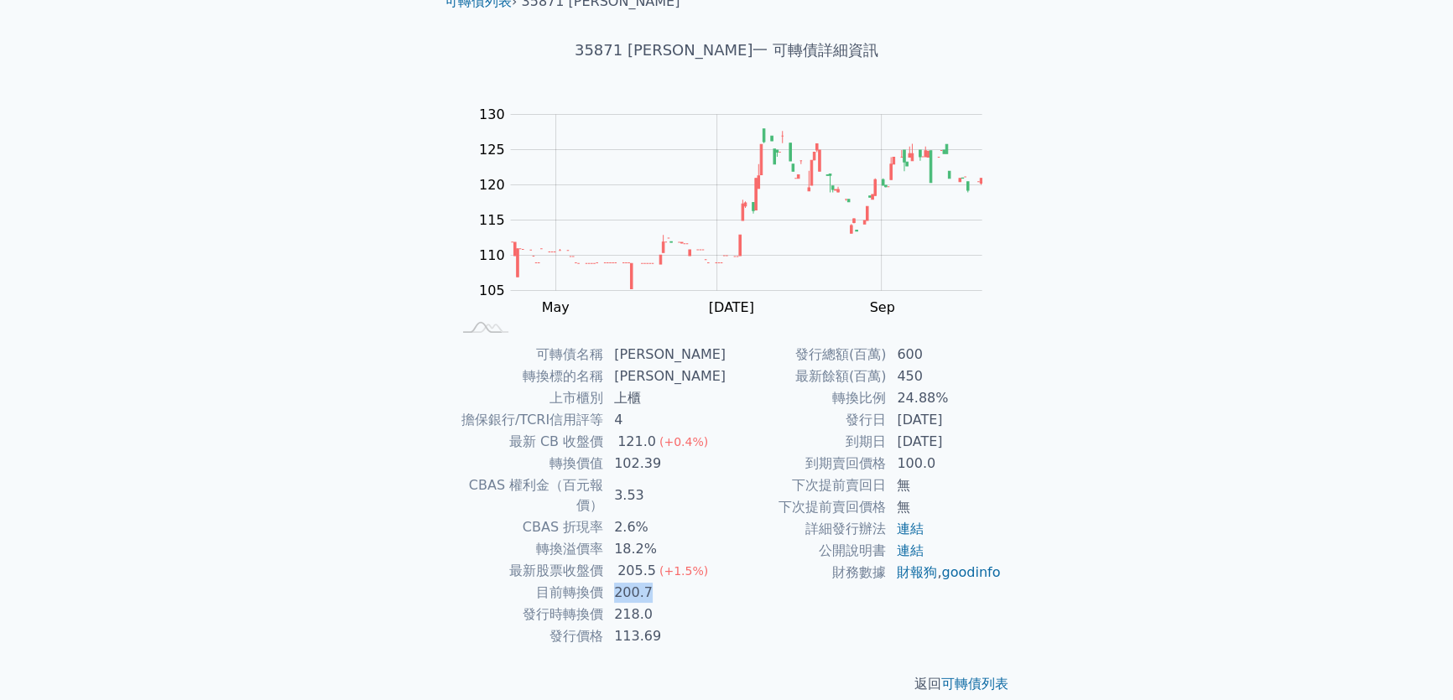
drag, startPoint x: 622, startPoint y: 567, endPoint x: 739, endPoint y: 587, distance: 118.3
click at [671, 582] on td "200.7" at bounding box center [665, 593] width 122 height 22
drag, startPoint x: 752, startPoint y: 587, endPoint x: 771, endPoint y: 612, distance: 31.1
click at [753, 584] on td "財務數據" at bounding box center [806, 573] width 160 height 22
